Goal: Task Accomplishment & Management: Use online tool/utility

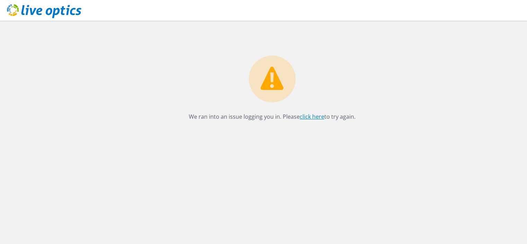
click at [309, 116] on link "click here" at bounding box center [312, 117] width 25 height 8
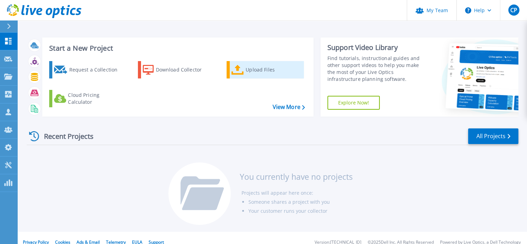
click at [259, 67] on div "Upload Files" at bounding box center [273, 70] width 55 height 14
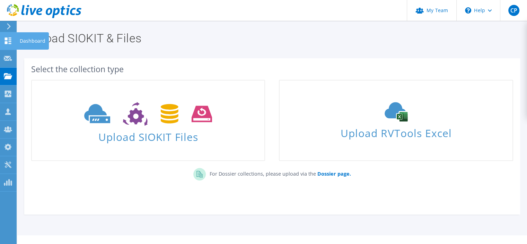
click at [9, 43] on icon at bounding box center [8, 40] width 8 height 7
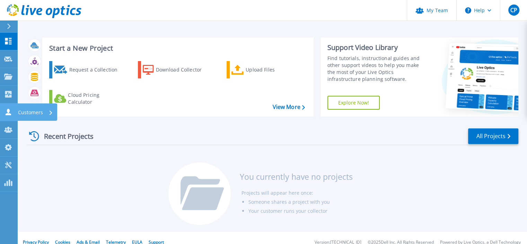
click at [7, 108] on link "Customers Customers" at bounding box center [8, 112] width 17 height 18
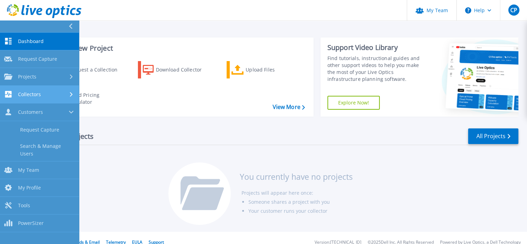
click at [22, 94] on span "Collectors" at bounding box center [29, 94] width 23 height 6
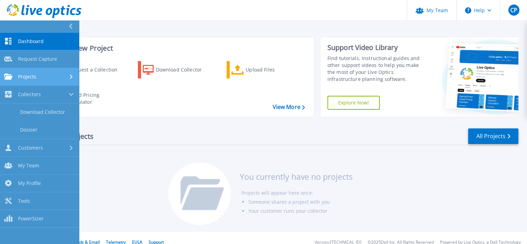
click at [22, 81] on link "Projects Projects" at bounding box center [39, 77] width 79 height 18
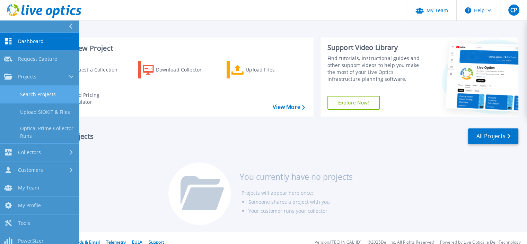
click at [44, 95] on link "Search Projects" at bounding box center [39, 95] width 79 height 18
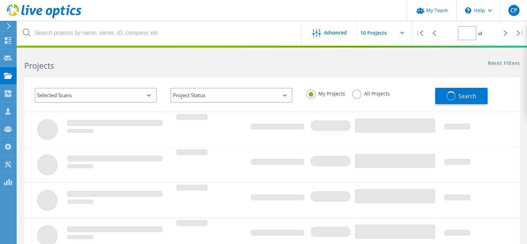
type input "1"
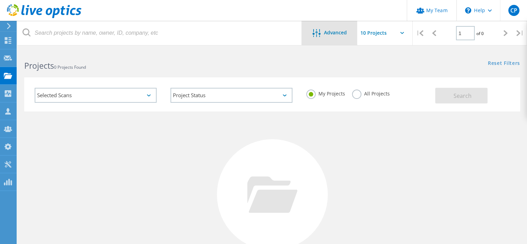
click at [339, 32] on span "Advanced" at bounding box center [335, 32] width 23 height 5
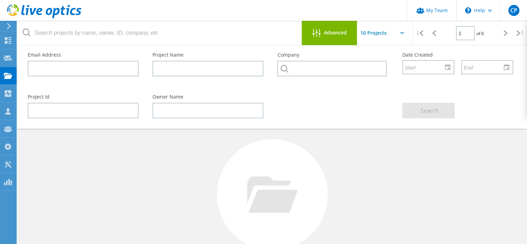
click at [339, 32] on span "Advanced" at bounding box center [335, 32] width 23 height 5
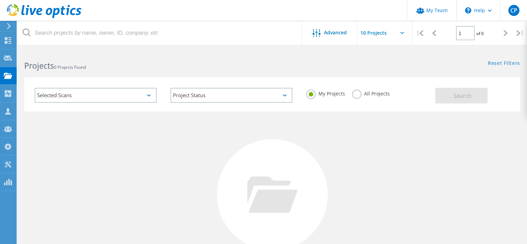
click at [357, 95] on label "All Projects" at bounding box center [371, 92] width 38 height 7
click at [0, 0] on input "All Projects" at bounding box center [0, 0] width 0 height 0
click at [307, 94] on label "My Projects" at bounding box center [325, 92] width 39 height 7
click at [0, 0] on input "My Projects" at bounding box center [0, 0] width 0 height 0
click at [88, 97] on div "Selected Scans" at bounding box center [96, 95] width 122 height 15
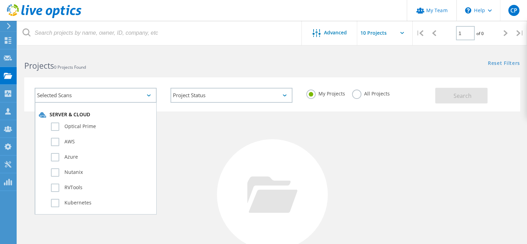
click at [88, 97] on div "Selected Scans" at bounding box center [96, 95] width 122 height 15
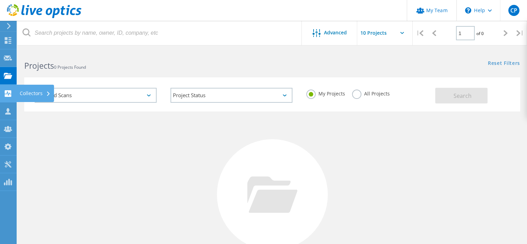
click at [7, 91] on icon at bounding box center [8, 93] width 8 height 7
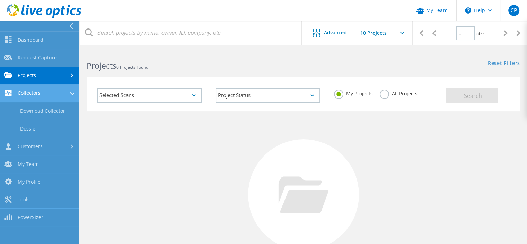
click at [35, 95] on link "Collectors" at bounding box center [39, 94] width 79 height 18
click at [37, 91] on link "Collectors" at bounding box center [39, 94] width 79 height 18
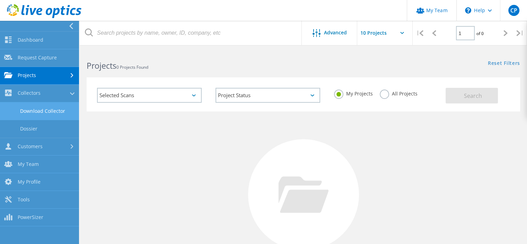
click at [41, 109] on link "Download Collector" at bounding box center [39, 111] width 79 height 18
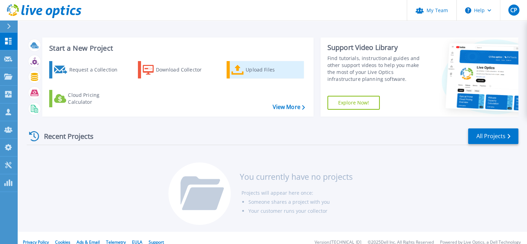
click at [261, 70] on div "Upload Files" at bounding box center [273, 70] width 55 height 14
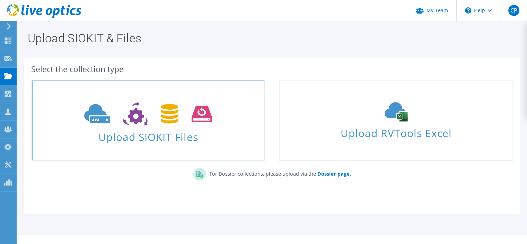
click at [180, 130] on span "Upload SIOKIT Files" at bounding box center [148, 134] width 232 height 15
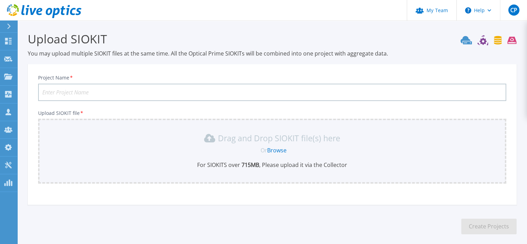
click at [81, 93] on input "Project Name *" at bounding box center [272, 91] width 468 height 17
type input "D"
type input "[PERSON_NAME]-DD9300-1"
click at [104, 145] on div "Drag and Drop SIOKIT file(s) here Or Browse For SIOKITS over 715 MB , Please up…" at bounding box center [272, 150] width 460 height 36
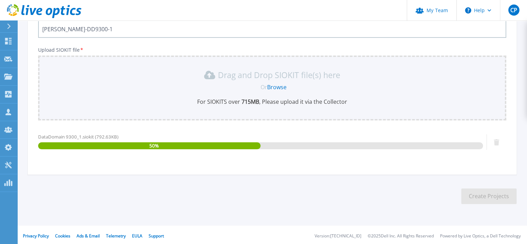
scroll to position [65, 0]
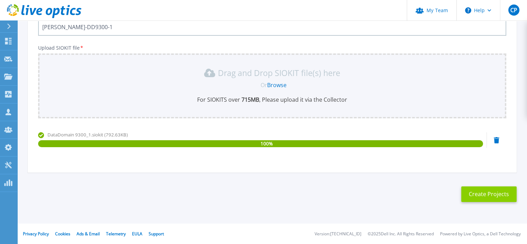
click at [476, 194] on button "Create Projects" at bounding box center [488, 194] width 55 height 16
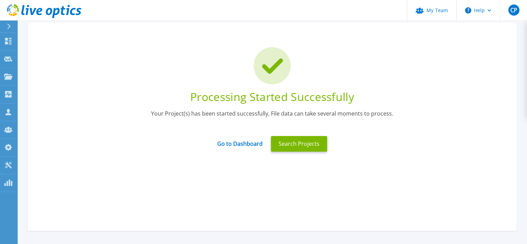
scroll to position [0, 0]
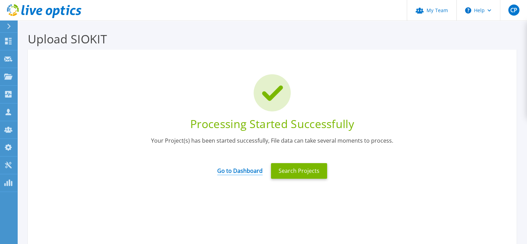
click at [242, 169] on link "Go to Dashboard" at bounding box center [239, 168] width 45 height 14
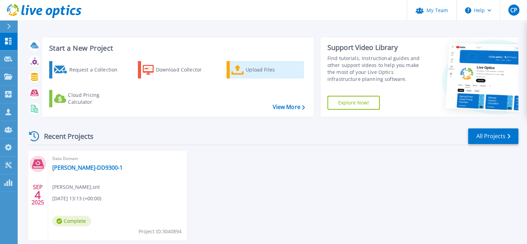
click at [255, 68] on div "Upload Files" at bounding box center [273, 70] width 55 height 14
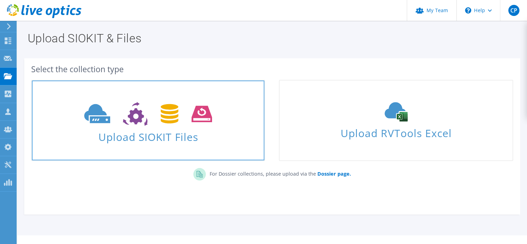
click at [196, 127] on span "Upload SIOKIT Files" at bounding box center [148, 134] width 232 height 15
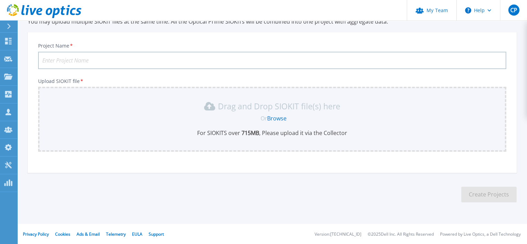
scroll to position [32, 0]
click at [147, 58] on input "Project Name *" at bounding box center [272, 59] width 468 height 17
type input "[PERSON_NAME]-DD9300-2"
click at [107, 112] on div "Drag and Drop SIOKIT file(s) here Or Browse For SIOKITS over 715 MB , Please up…" at bounding box center [272, 118] width 460 height 36
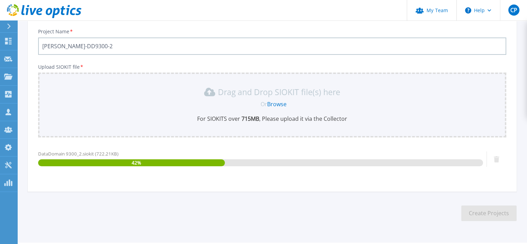
scroll to position [65, 0]
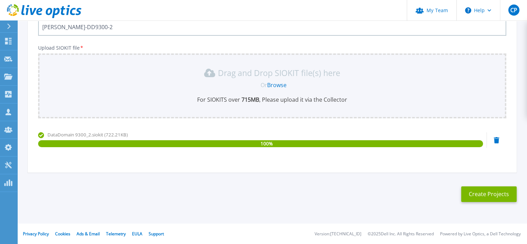
click at [459, 189] on section "Upload SIOKIT You may upload multiple SIOKIT files at the same time. All the Op…" at bounding box center [272, 86] width 510 height 262
click at [484, 193] on button "Create Projects" at bounding box center [488, 194] width 55 height 16
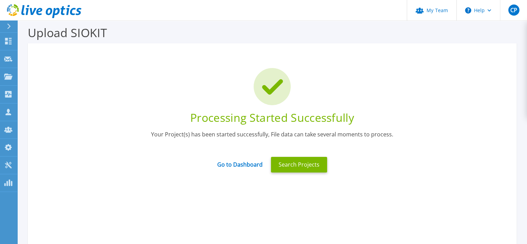
scroll to position [0, 0]
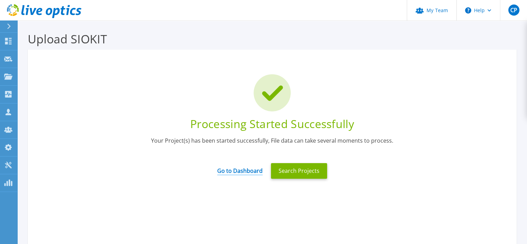
click at [239, 172] on link "Go to Dashboard" at bounding box center [239, 168] width 45 height 14
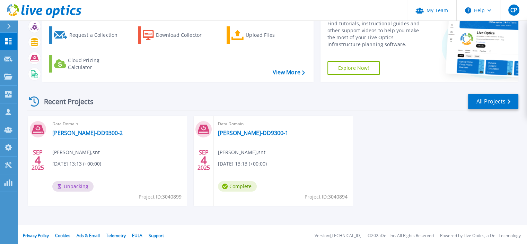
scroll to position [37, 0]
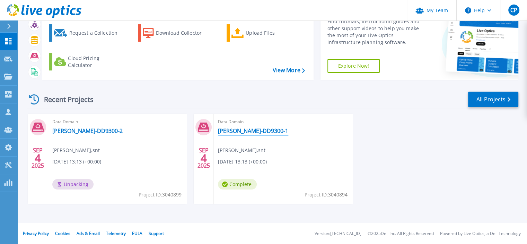
click at [249, 129] on link "[PERSON_NAME]-DD9300-1" at bounding box center [253, 130] width 70 height 7
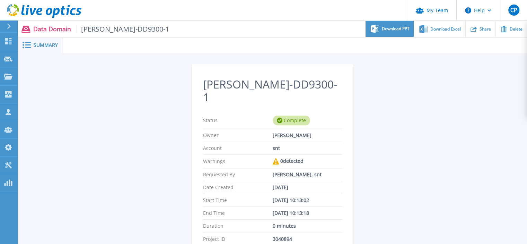
click at [402, 32] on div "Download PPT" at bounding box center [389, 29] width 48 height 16
click at [42, 46] on span "Summary" at bounding box center [46, 45] width 24 height 5
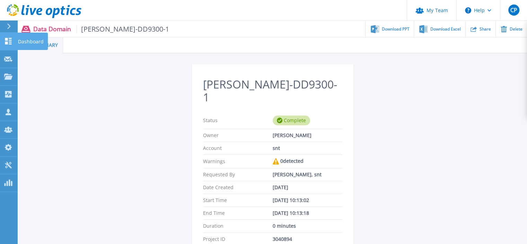
click at [17, 41] on div "Dashboard" at bounding box center [32, 41] width 31 height 17
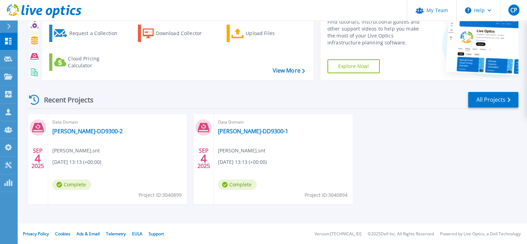
scroll to position [37, 0]
click at [81, 130] on link "[PERSON_NAME]-DD9300-2" at bounding box center [87, 130] width 70 height 7
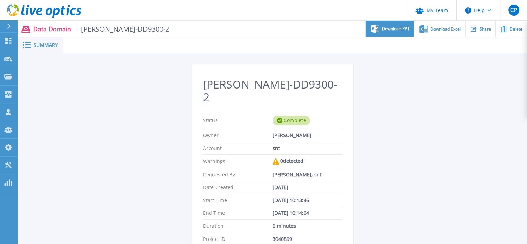
click at [396, 34] on div "Download PPT" at bounding box center [389, 29] width 48 height 16
drag, startPoint x: 29, startPoint y: 12, endPoint x: 28, endPoint y: 18, distance: 5.2
click at [29, 12] on icon at bounding box center [44, 11] width 74 height 14
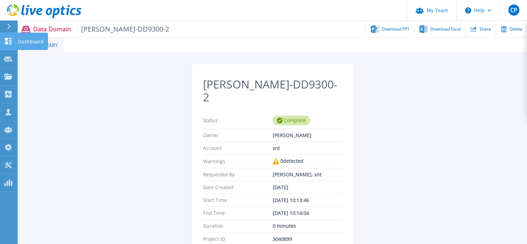
click at [8, 41] on icon at bounding box center [8, 41] width 8 height 7
